Goal: Task Accomplishment & Management: Manage account settings

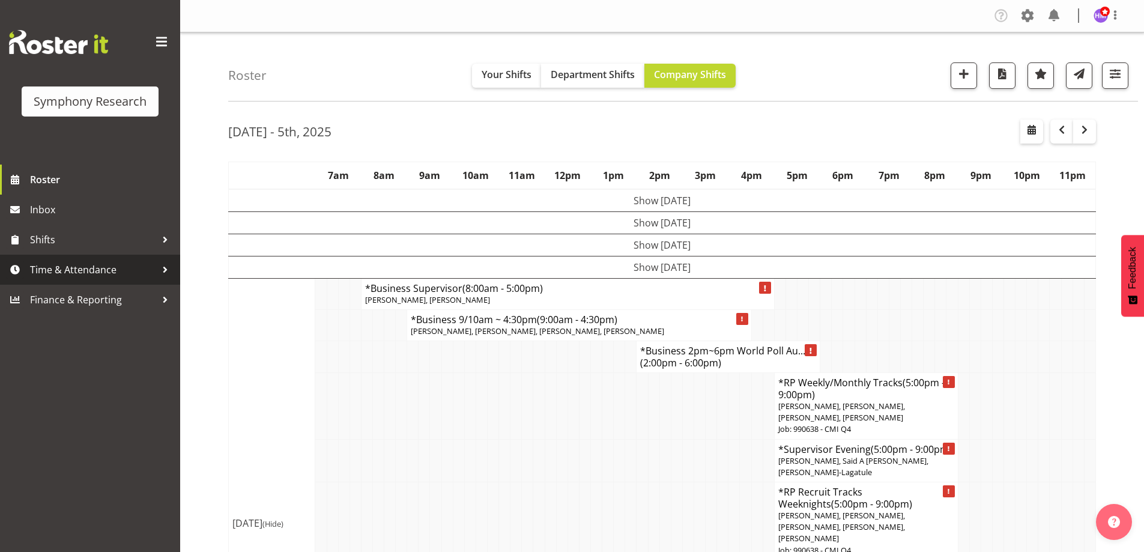
click at [76, 260] on link "Time & Attendance" at bounding box center [90, 270] width 180 height 30
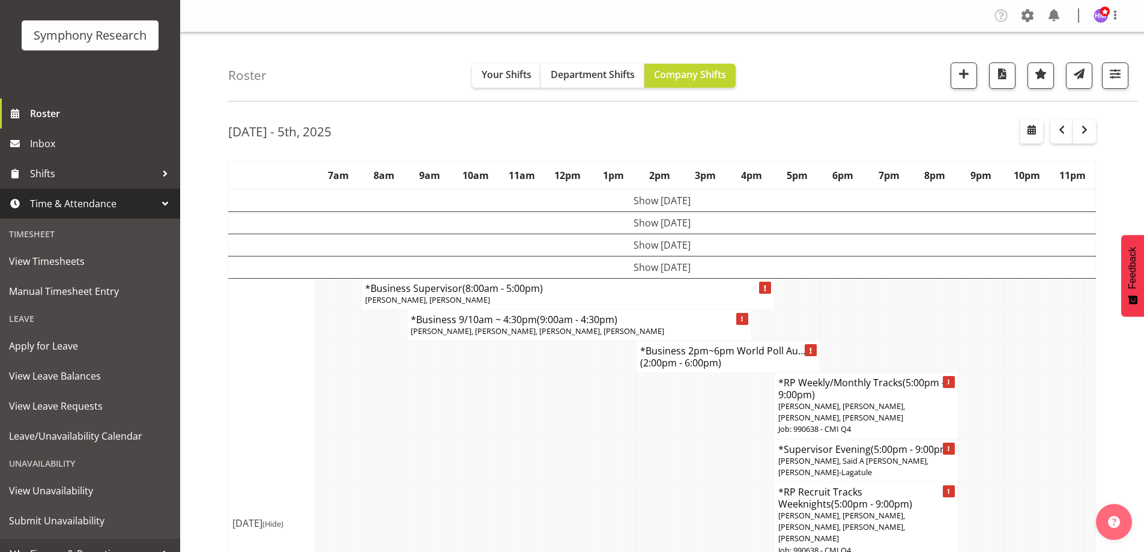
scroll to position [83, 0]
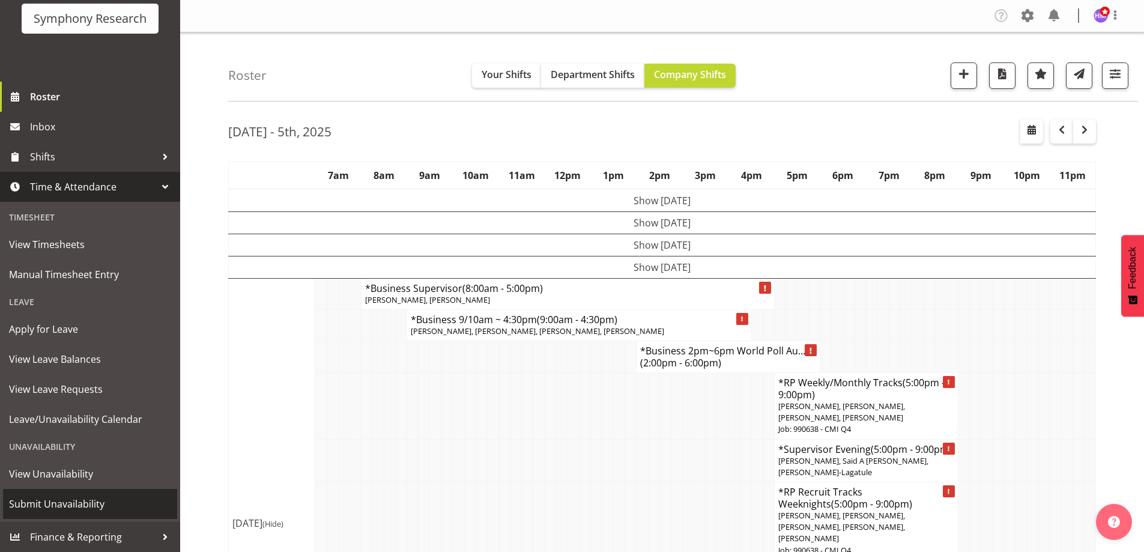
click at [95, 495] on span "Submit Unavailability" at bounding box center [90, 504] width 162 height 18
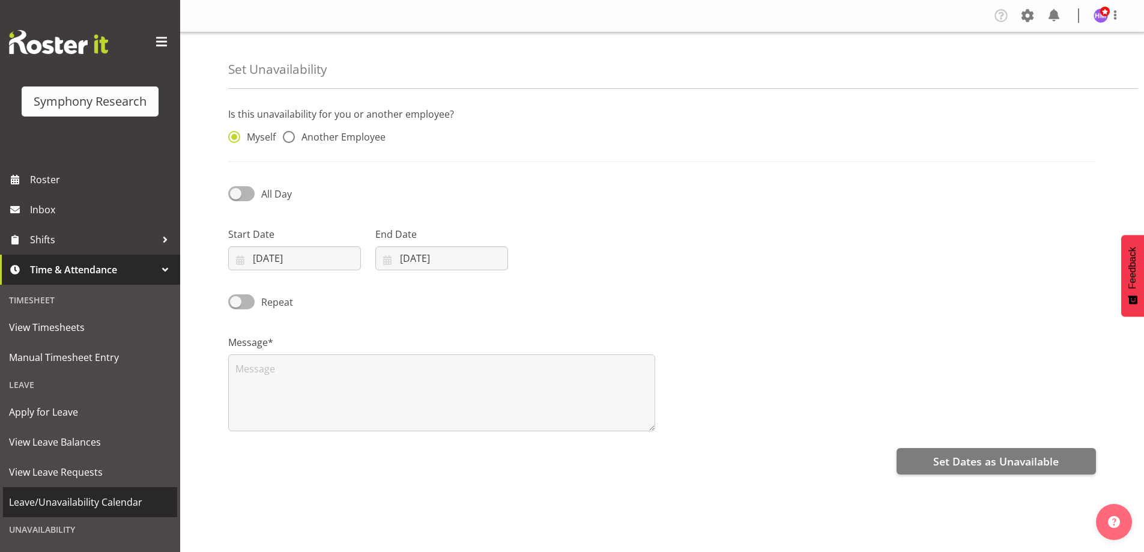
select select "9"
select select "2025"
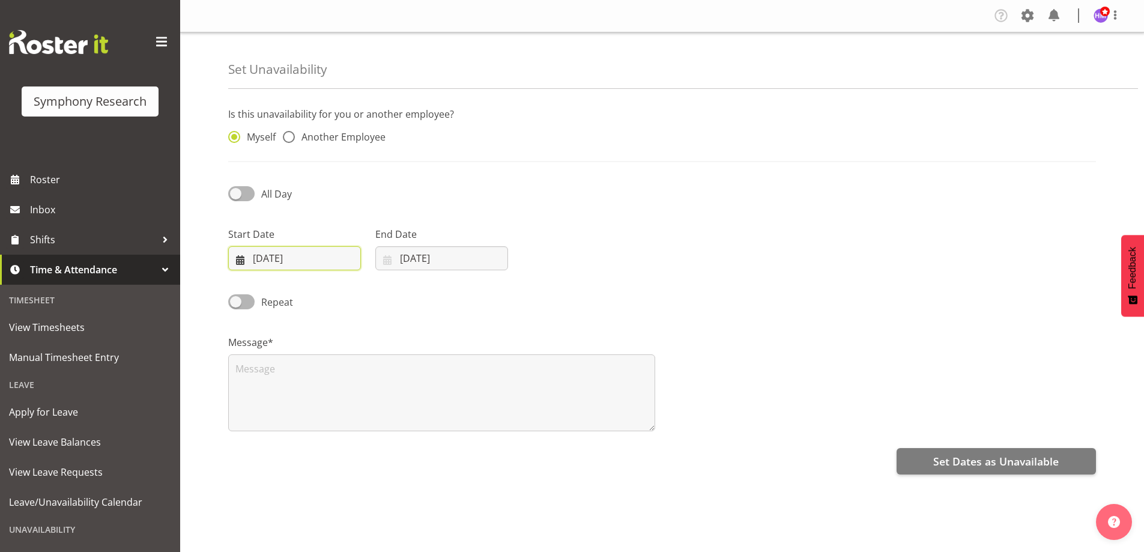
click at [257, 261] on input "03/10/2025" at bounding box center [294, 258] width 133 height 24
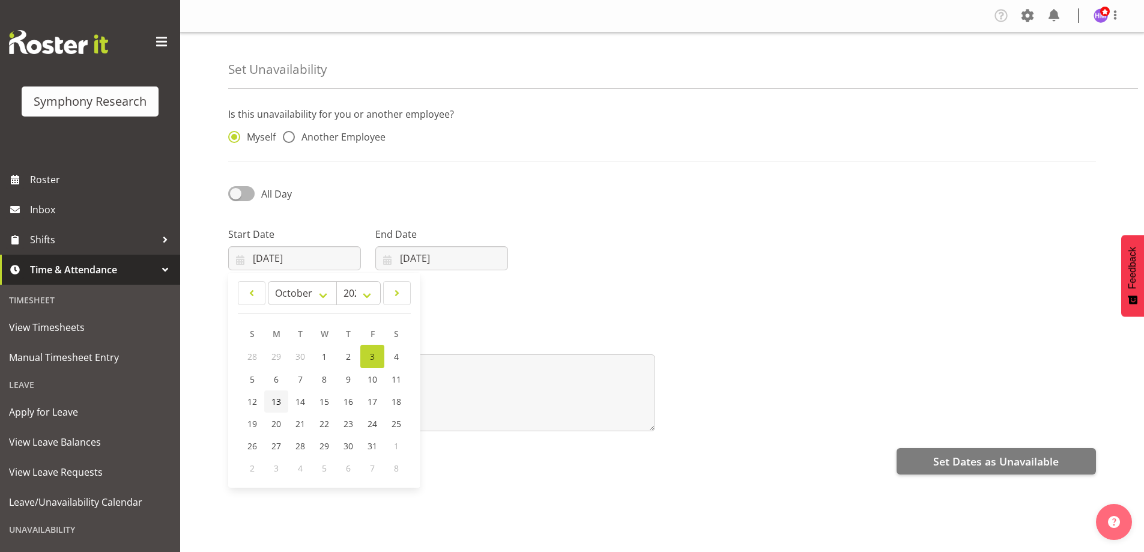
click at [274, 405] on span "13" at bounding box center [276, 401] width 10 height 11
type input "13/10/2025"
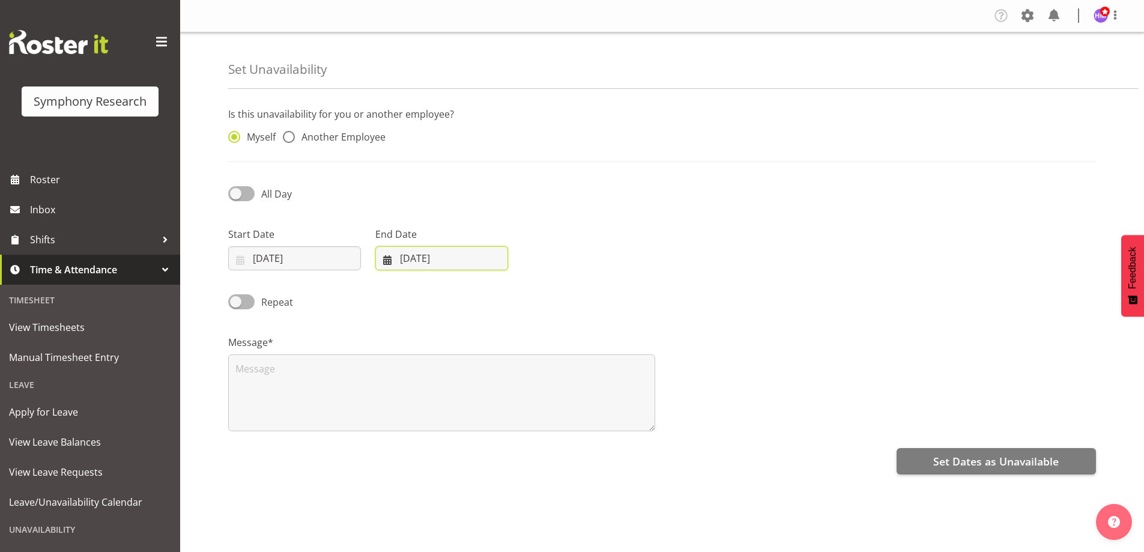
click at [413, 256] on input "03/10/2025" at bounding box center [441, 258] width 133 height 24
click at [428, 404] on span "13" at bounding box center [424, 401] width 10 height 11
type input "13/10/2025"
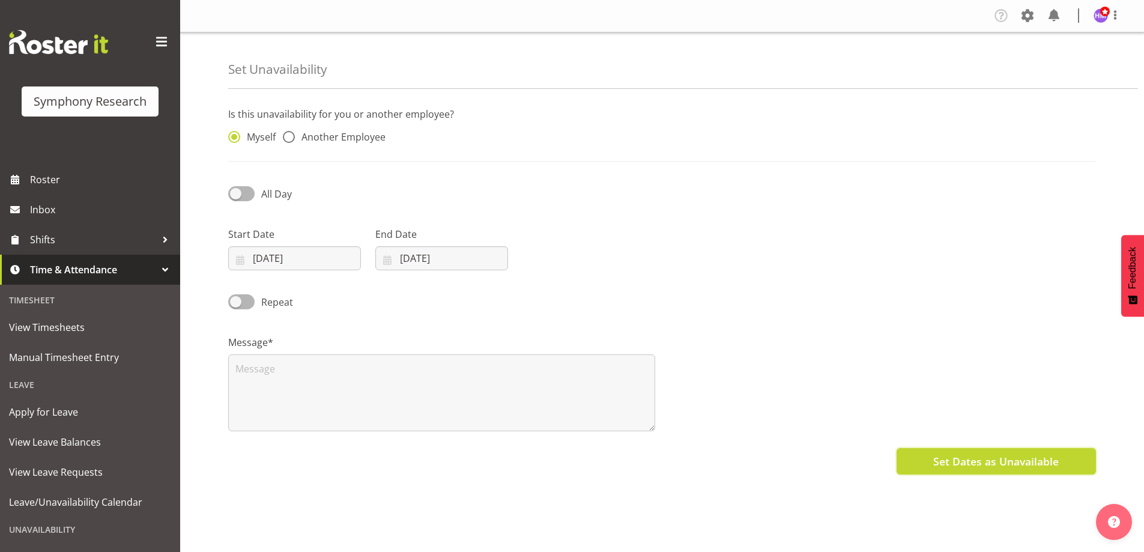
click at [954, 453] on span "Set Dates as Unavailable" at bounding box center [995, 461] width 125 height 16
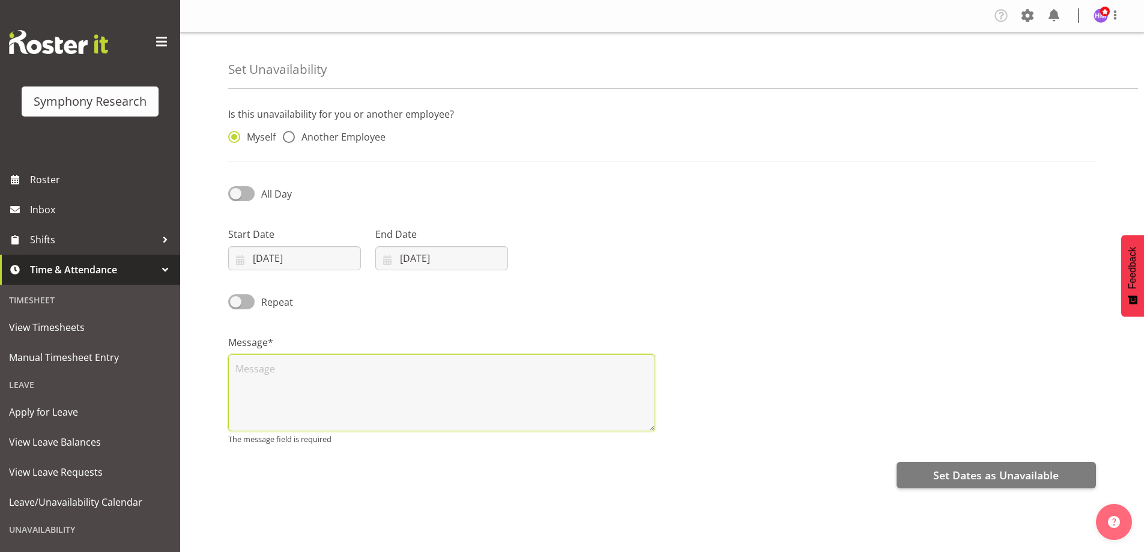
click at [560, 385] on textarea at bounding box center [441, 392] width 427 height 77
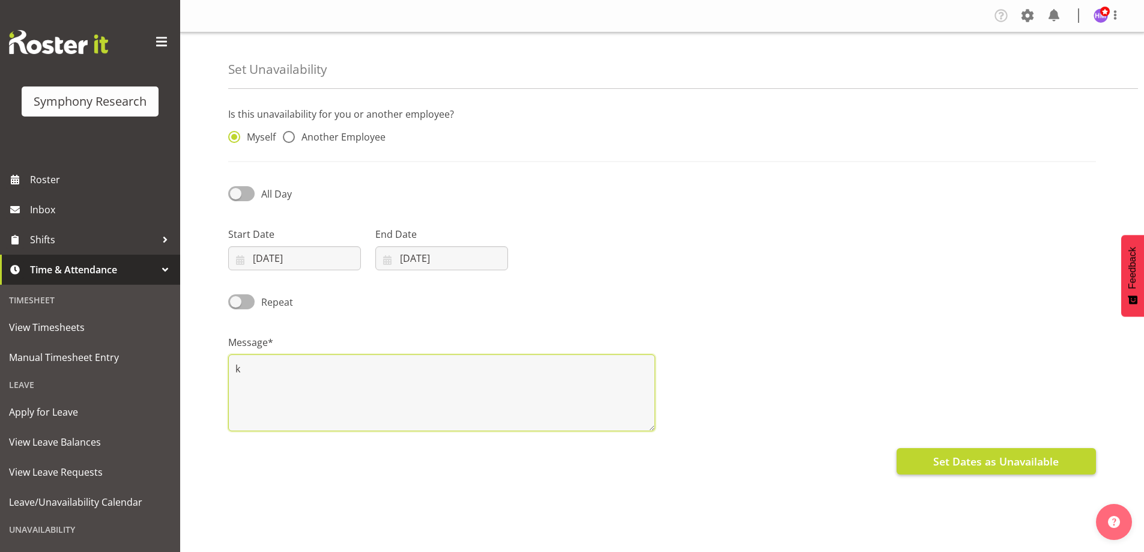
type textarea "k"
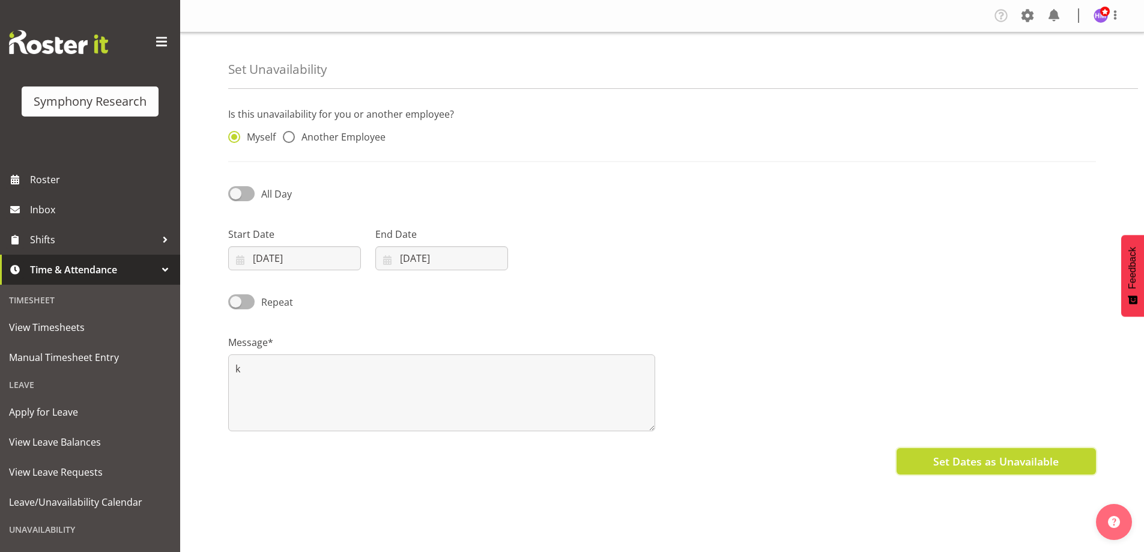
click at [960, 464] on span "Set Dates as Unavailable" at bounding box center [995, 461] width 125 height 16
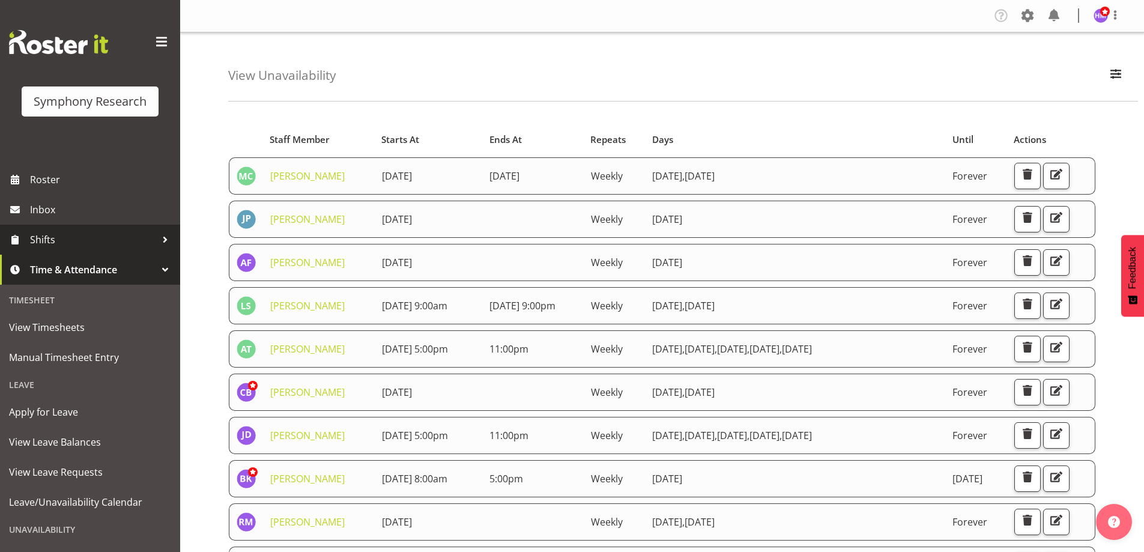
click at [89, 242] on span "Shifts" at bounding box center [93, 240] width 126 height 18
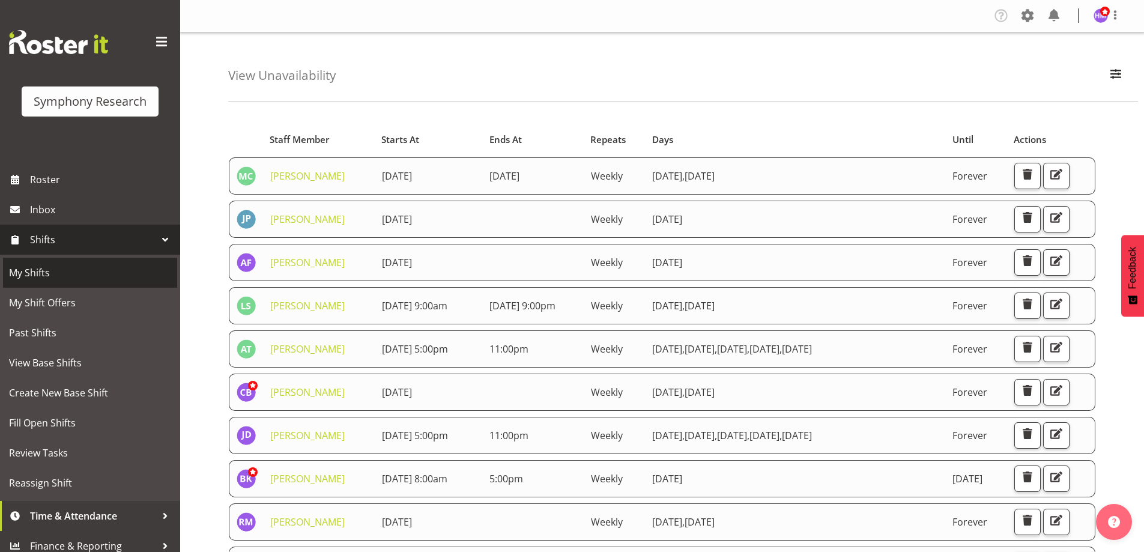
click at [84, 267] on span "My Shifts" at bounding box center [90, 273] width 162 height 18
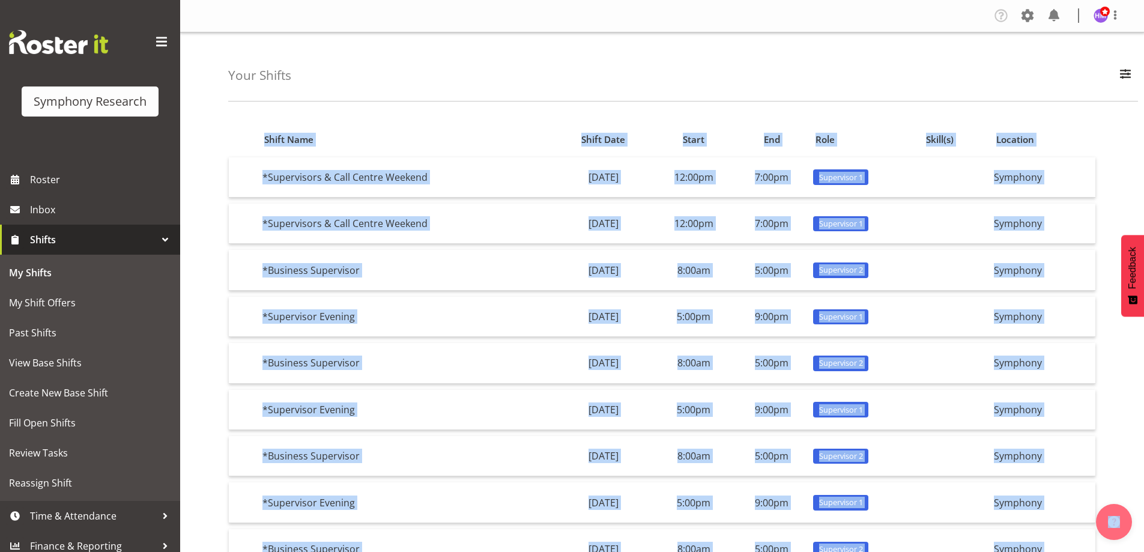
drag, startPoint x: 401, startPoint y: 503, endPoint x: 441, endPoint y: 74, distance: 430.7
click at [441, 74] on div "Your Shifts All Locations Do Not Use MM Symphony Day Week Month All Apply Shift…" at bounding box center [662, 327] width 964 height 591
click at [441, 74] on div "Your Shifts All Locations Do Not Use MM Symphony Day Week Month All Apply" at bounding box center [683, 66] width 910 height 69
